Goal: Navigation & Orientation: Find specific page/section

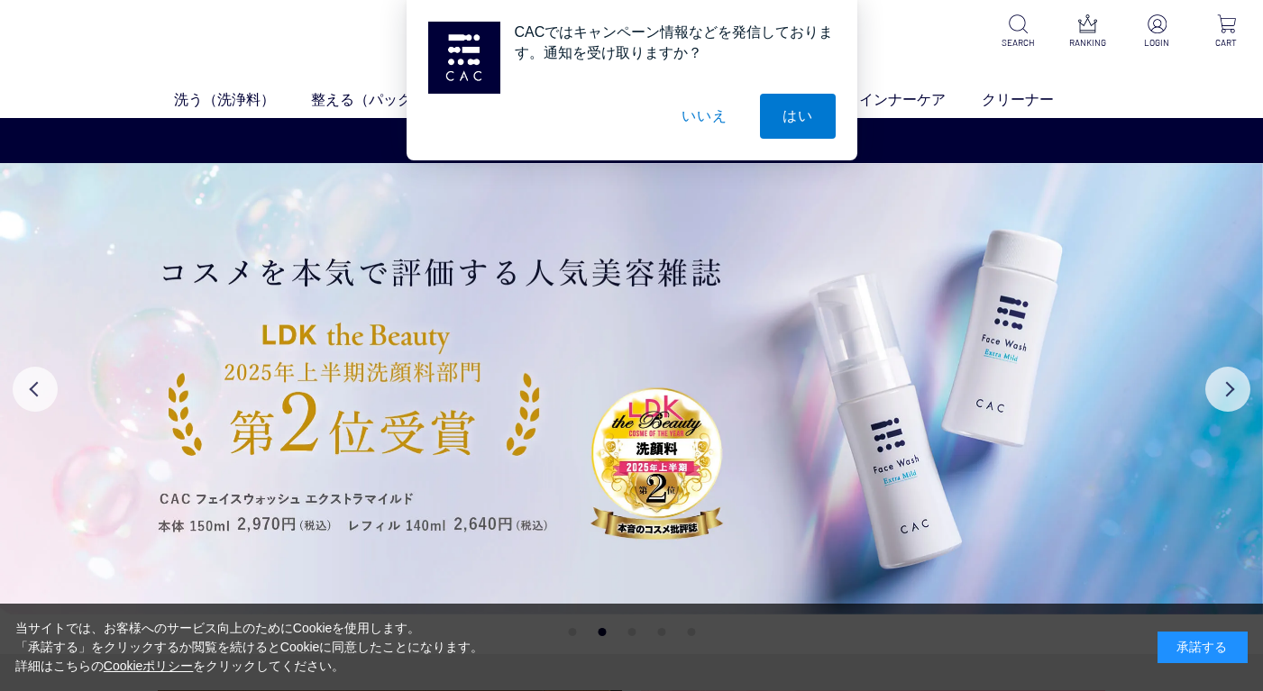
click at [706, 114] on button "いいえ" at bounding box center [704, 116] width 90 height 45
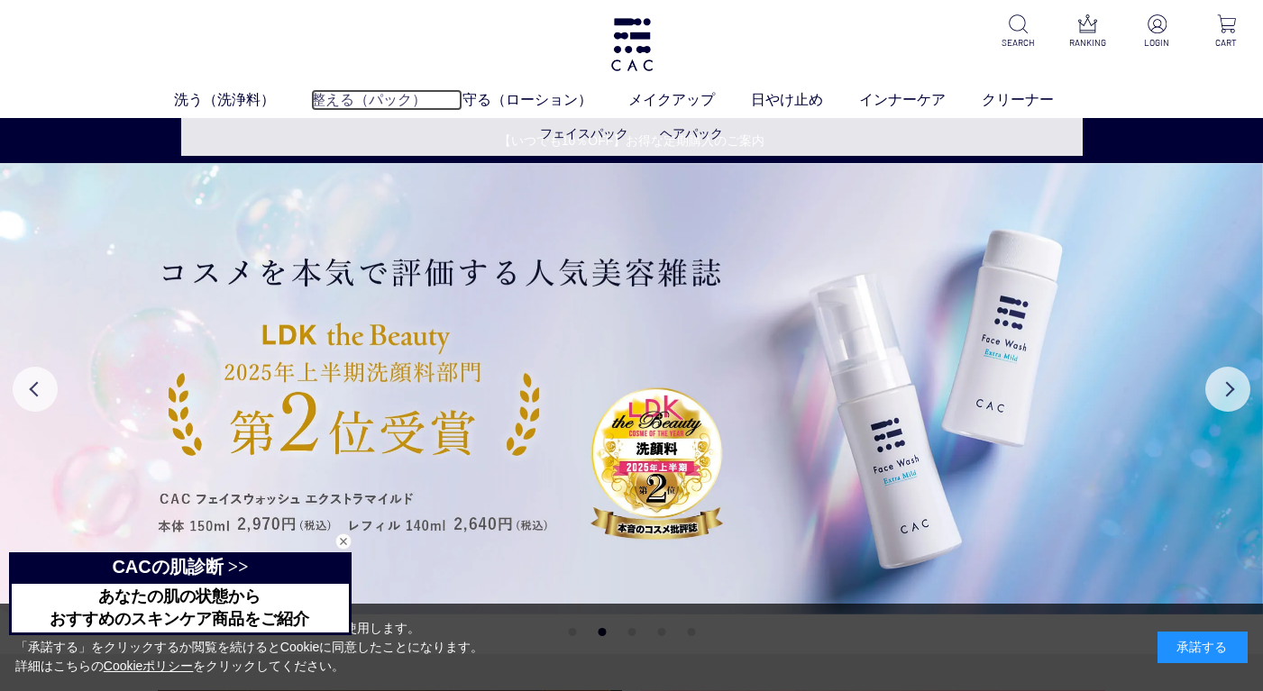
click at [370, 104] on link "整える（パック）" at bounding box center [386, 100] width 151 height 22
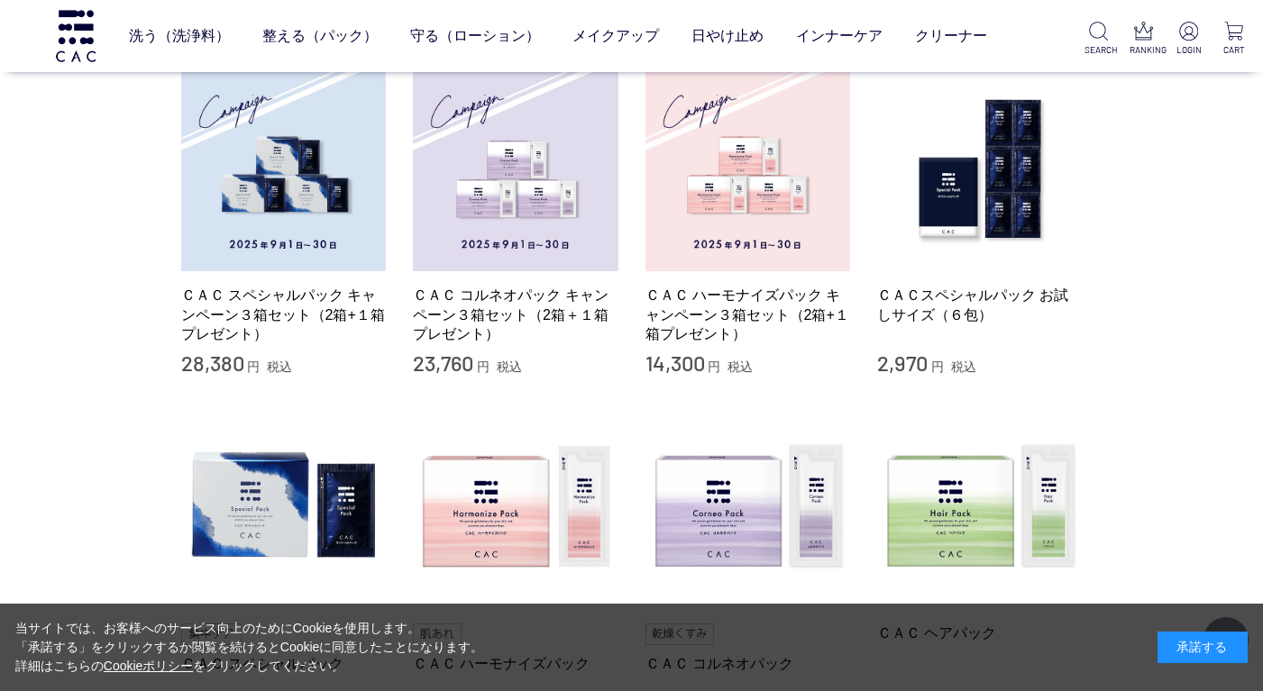
scroll to position [451, 0]
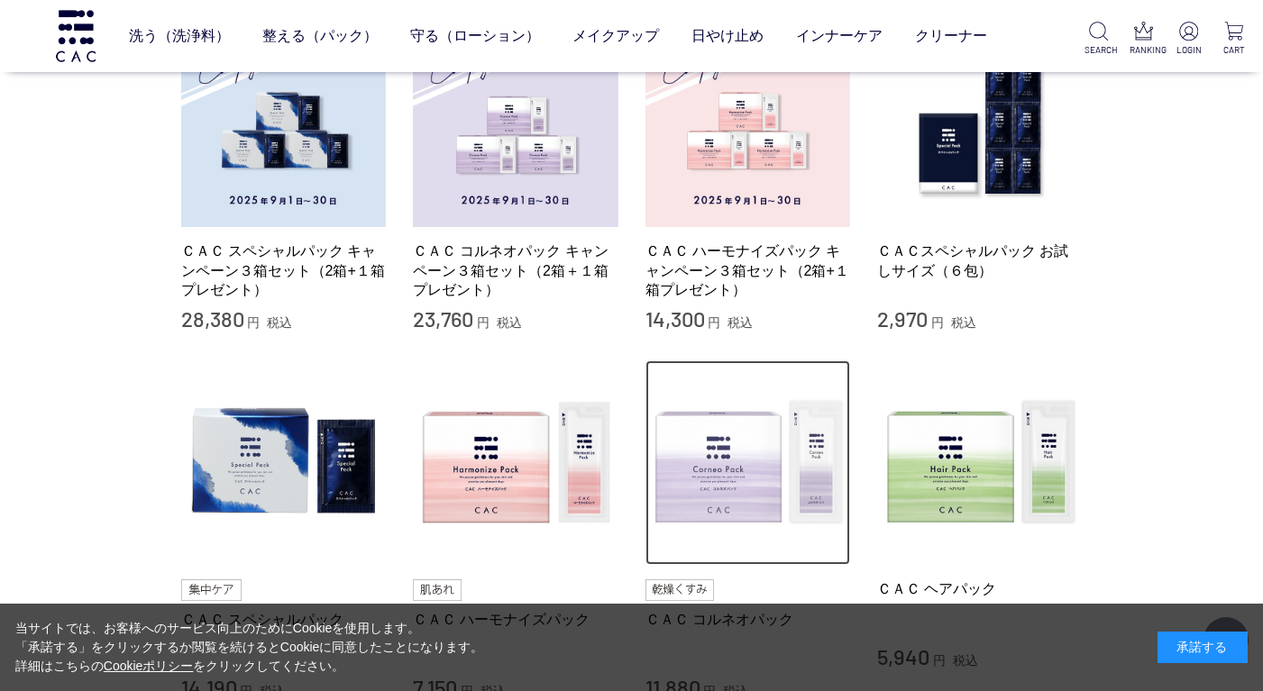
click at [749, 497] on img at bounding box center [747, 462] width 205 height 205
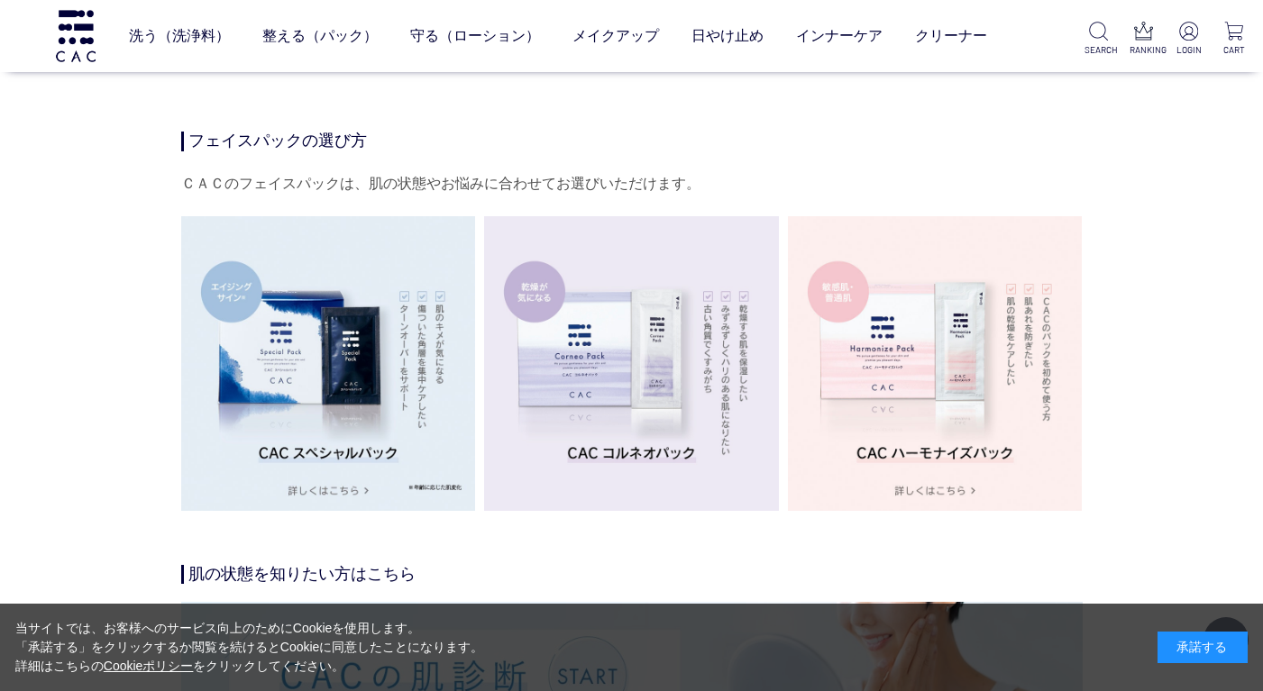
scroll to position [3064, 0]
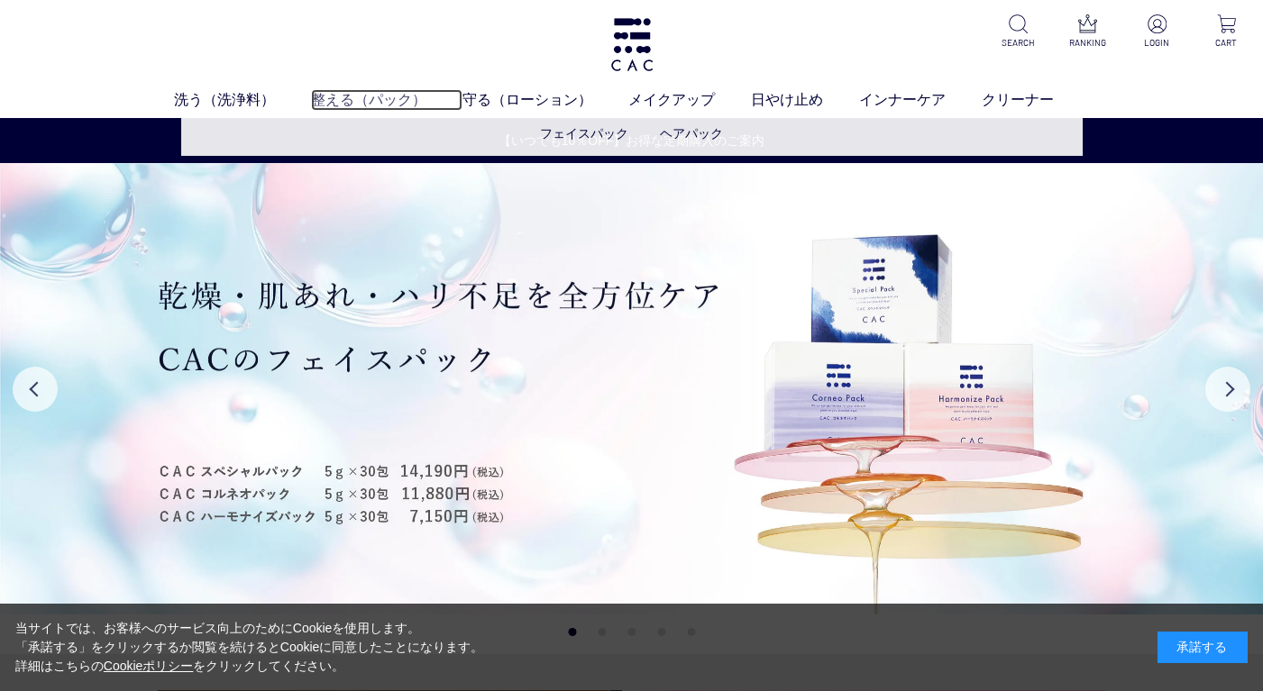
click at [364, 105] on link "整える（パック）" at bounding box center [386, 100] width 151 height 22
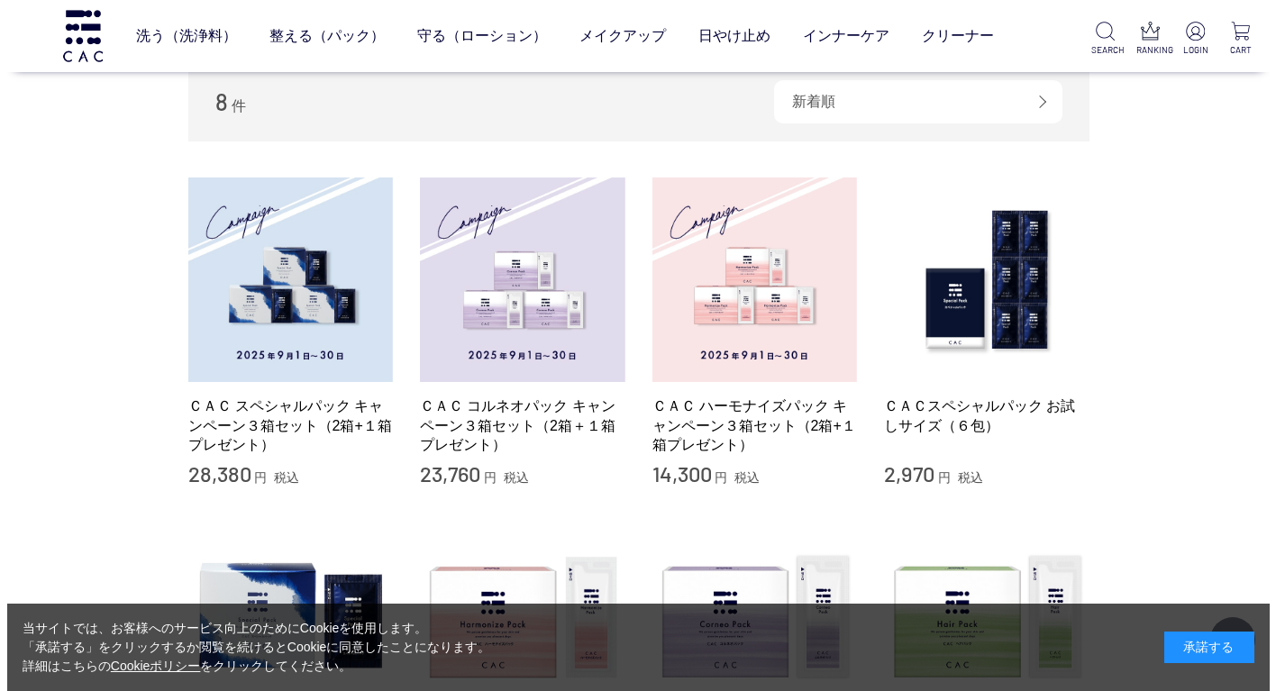
scroll to position [360, 0]
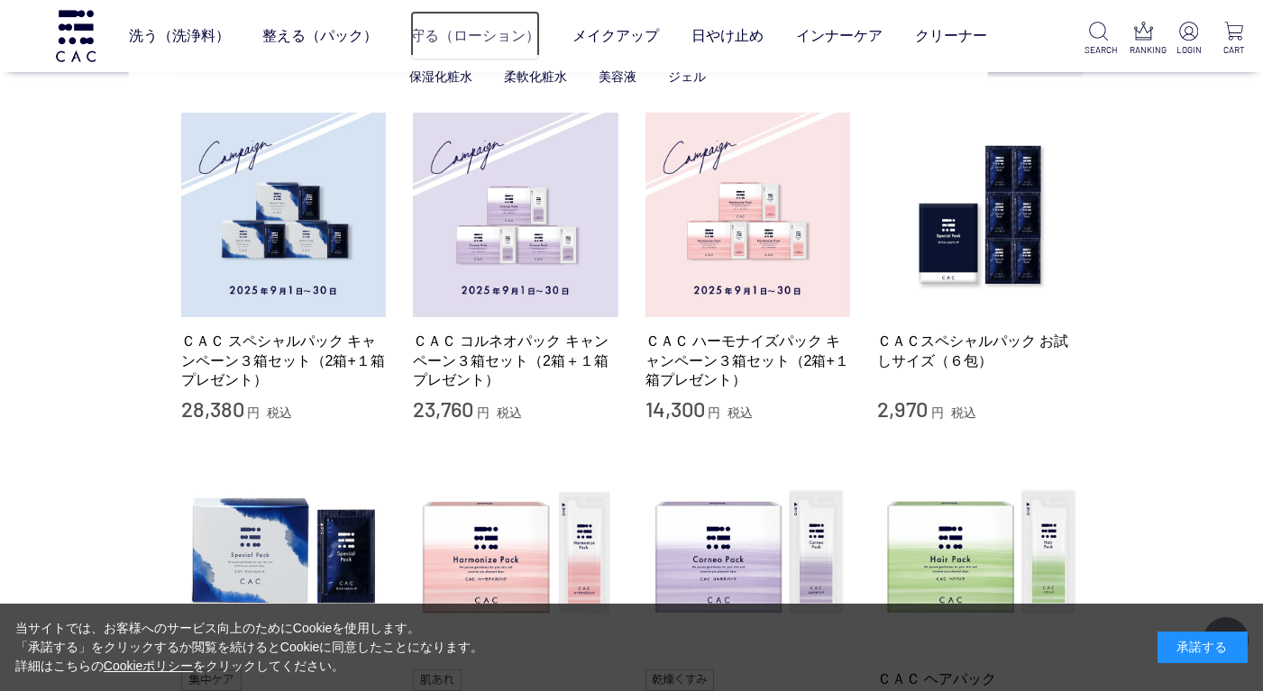
click at [493, 40] on link "守る（ローション）" at bounding box center [475, 36] width 130 height 50
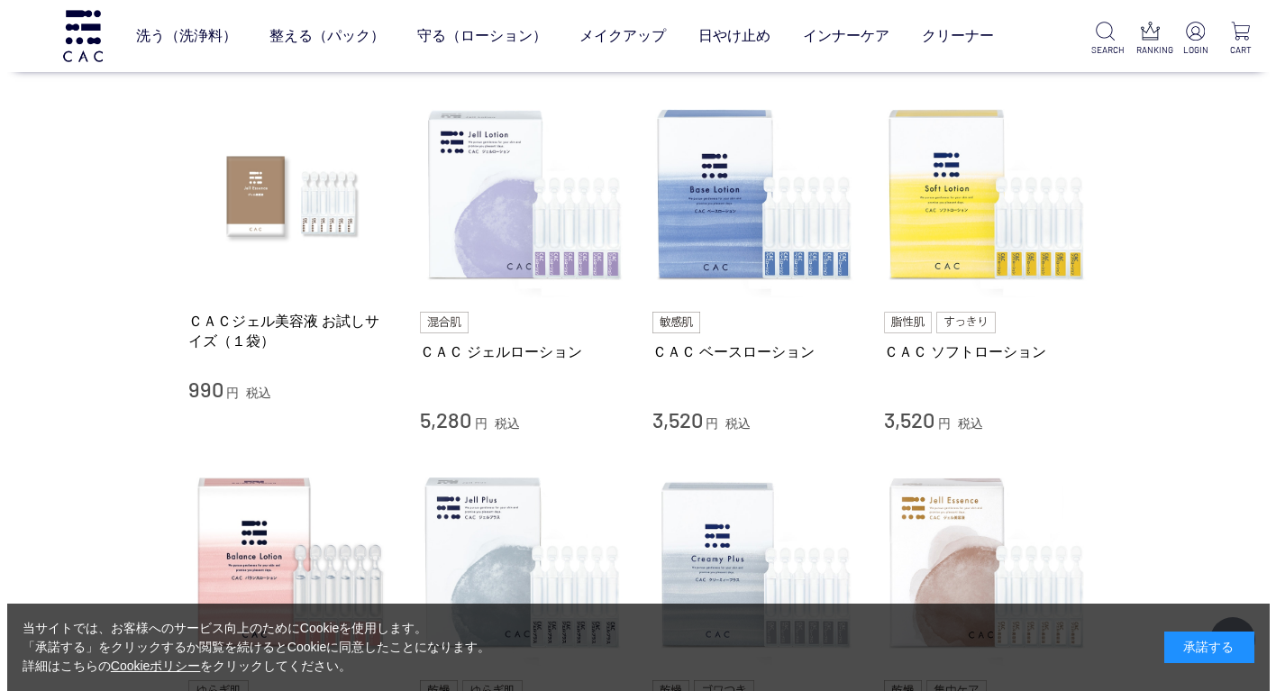
scroll to position [180, 0]
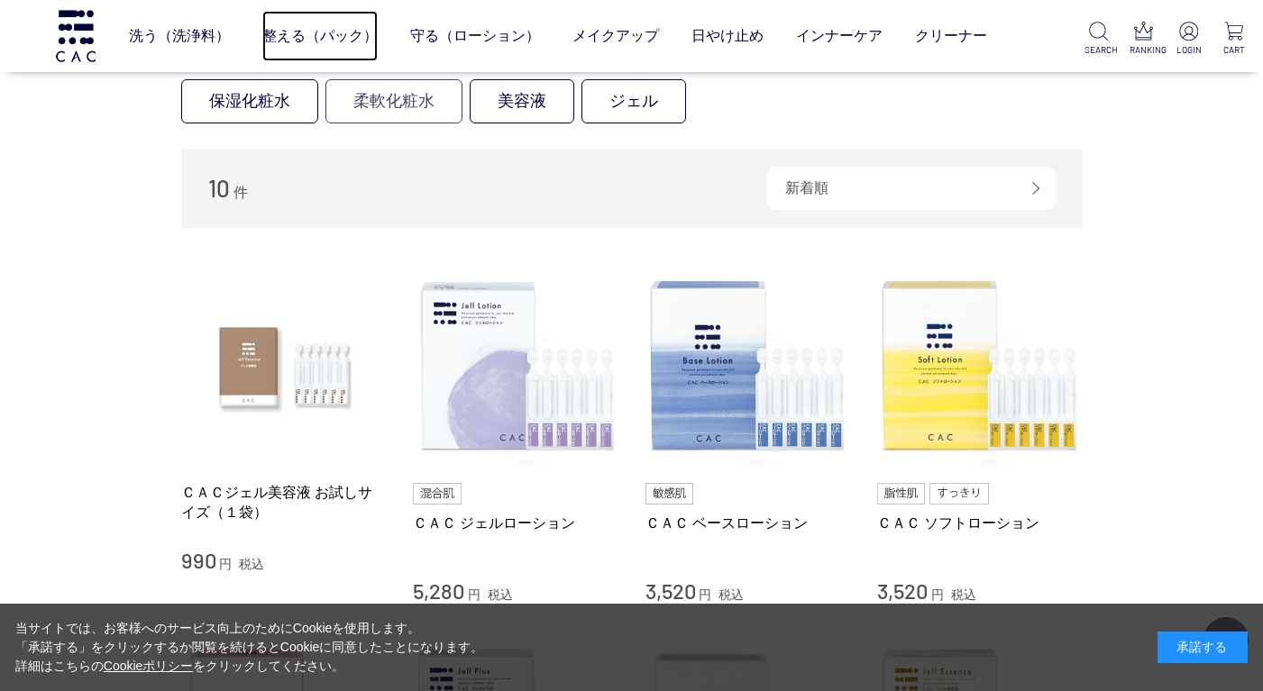
drag, startPoint x: 328, startPoint y: 34, endPoint x: 446, endPoint y: 114, distance: 142.2
click at [328, 34] on link "整える（パック）" at bounding box center [319, 36] width 115 height 50
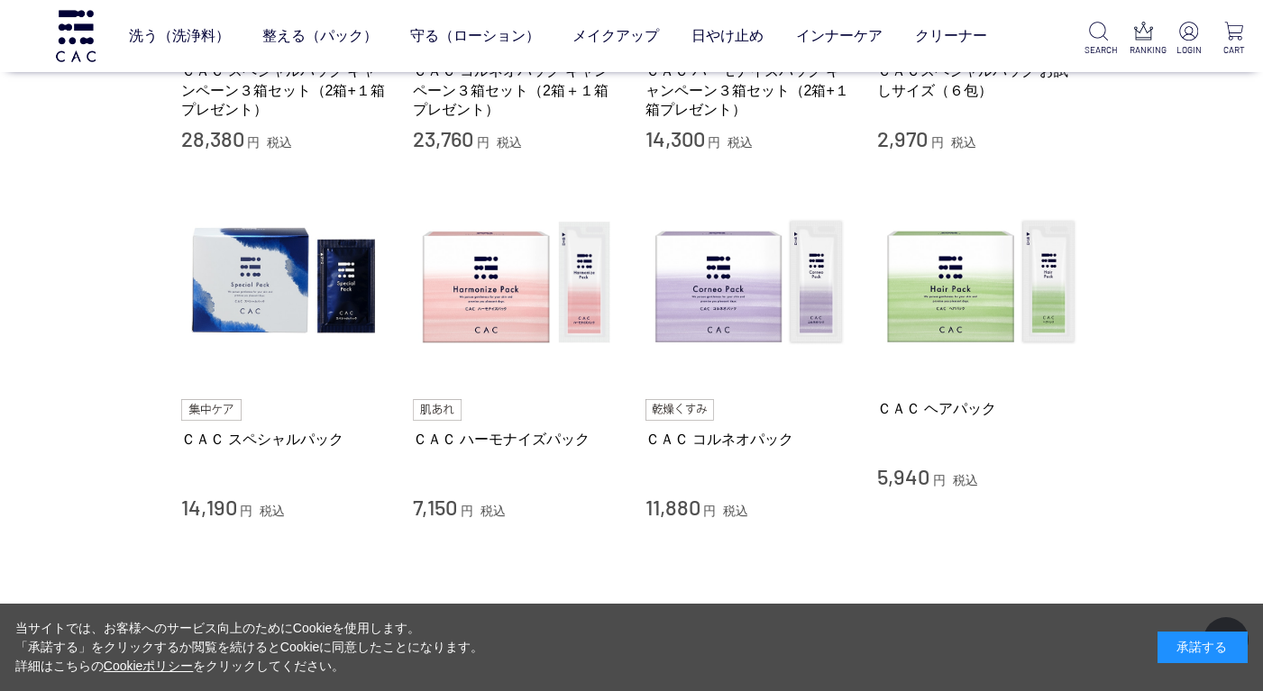
scroll to position [901, 0]
